Goal: Transaction & Acquisition: Purchase product/service

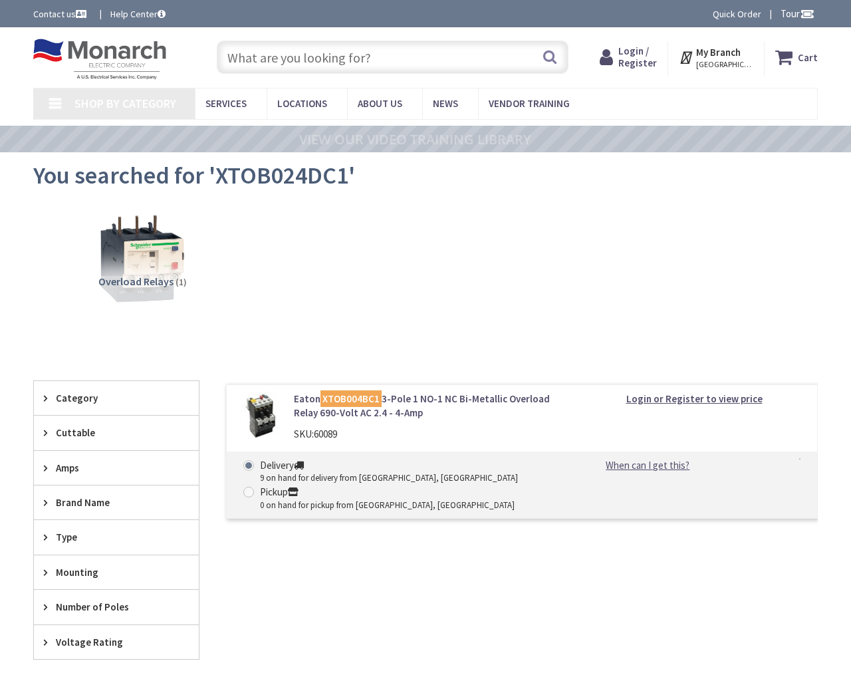
type input "[GEOGRAPHIC_DATA], [STREET_ADDRESS]"
